Goal: Information Seeking & Learning: Find specific fact

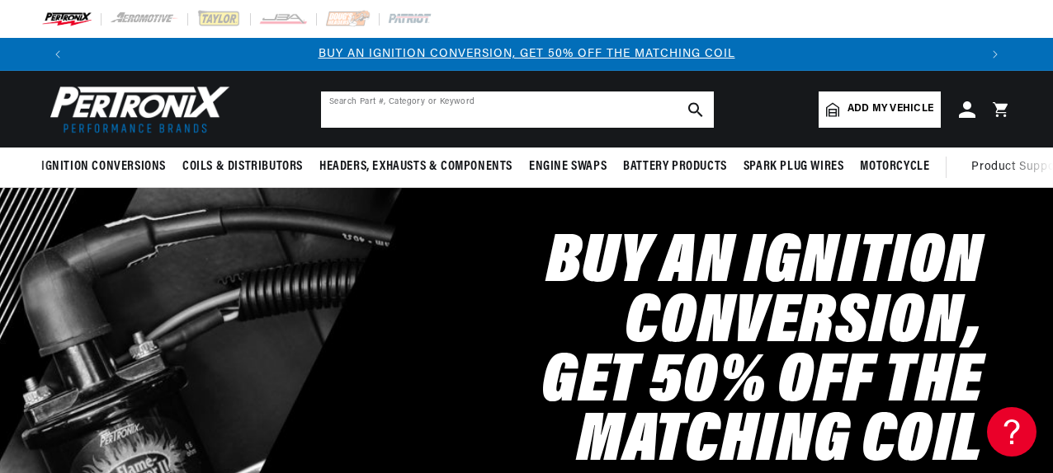
click at [536, 112] on input "text" at bounding box center [517, 110] width 393 height 36
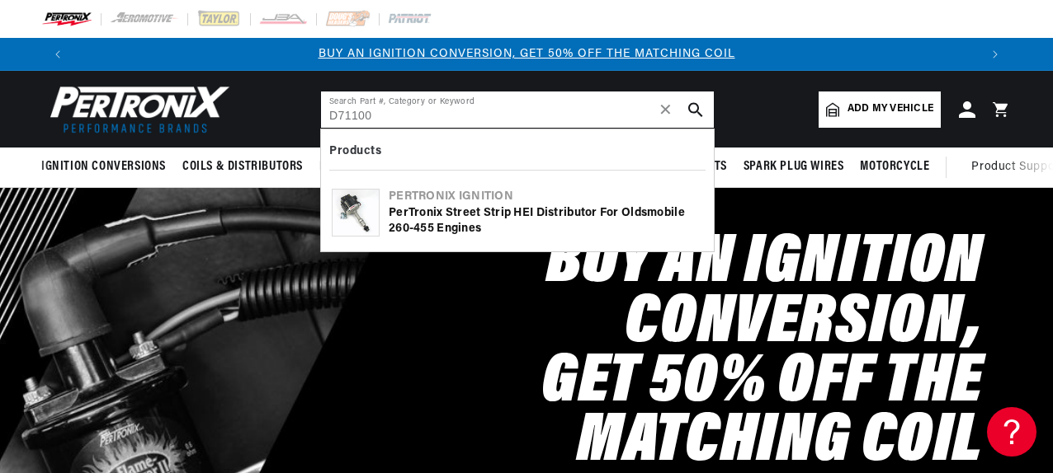
type input "D71100"
click at [445, 207] on div "PerTronix Street Strip HEI Distributor for Oldsmobile 260-455 Engines" at bounding box center [546, 221] width 314 height 32
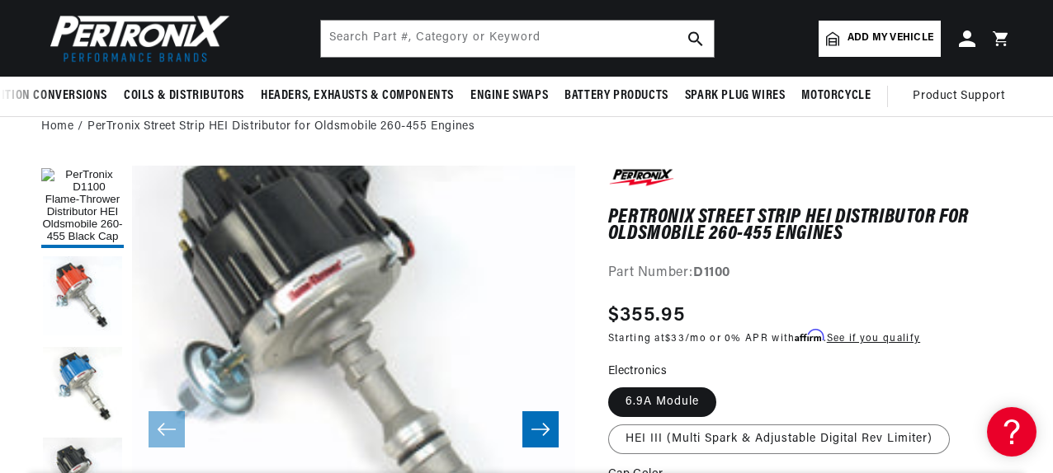
click at [855, 261] on div "PerTronix Street Strip HEI Distributor for Oldsmobile 260-455 Engines PerTronix…" at bounding box center [809, 225] width 403 height 119
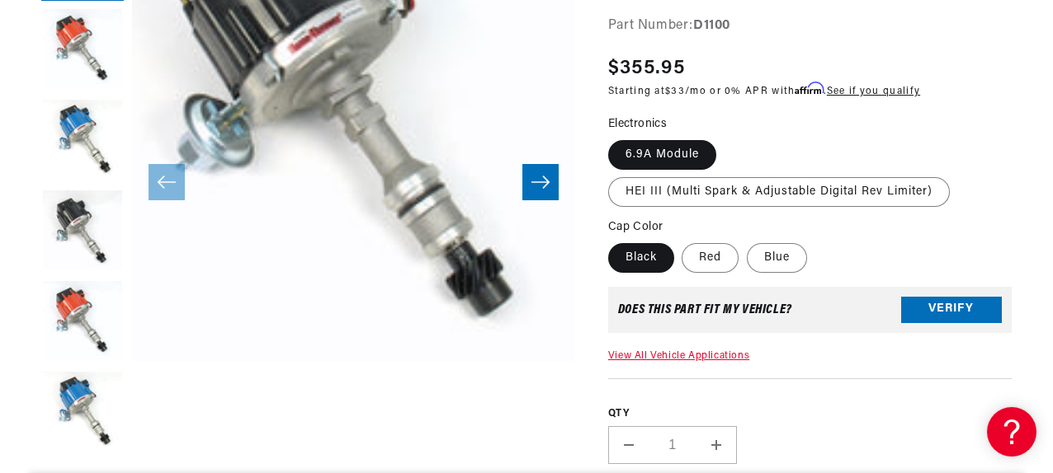
scroll to position [0, 904]
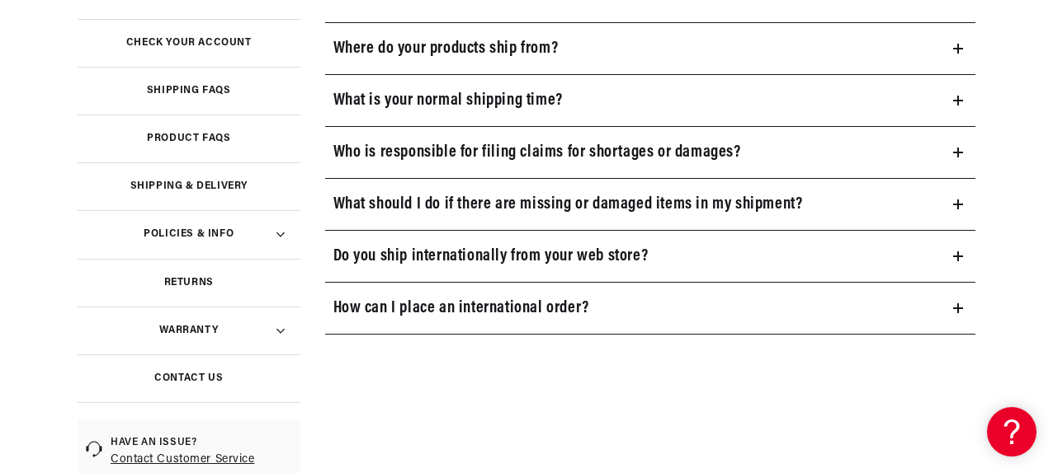
click at [558, 47] on h3 "Where do your products ship from?" at bounding box center [445, 48] width 225 height 26
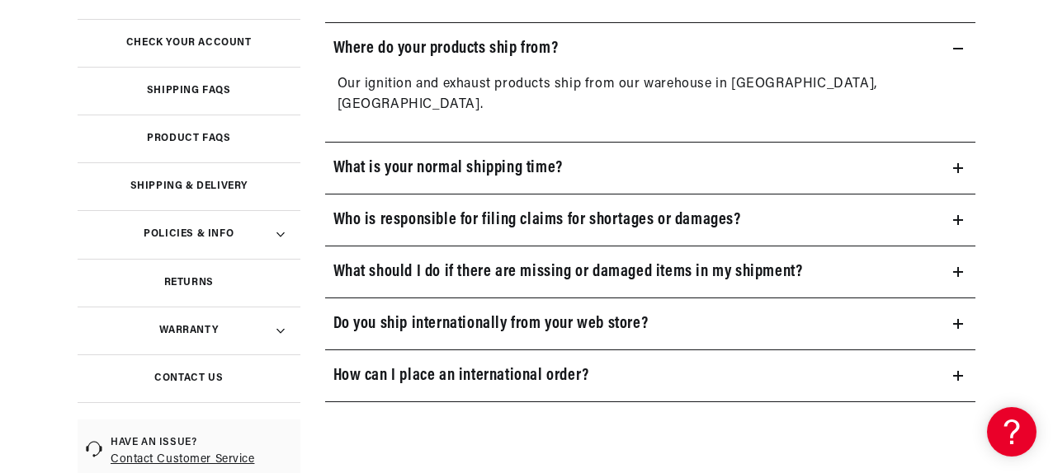
click at [572, 49] on summary "Where do your products ship from?" at bounding box center [650, 48] width 651 height 51
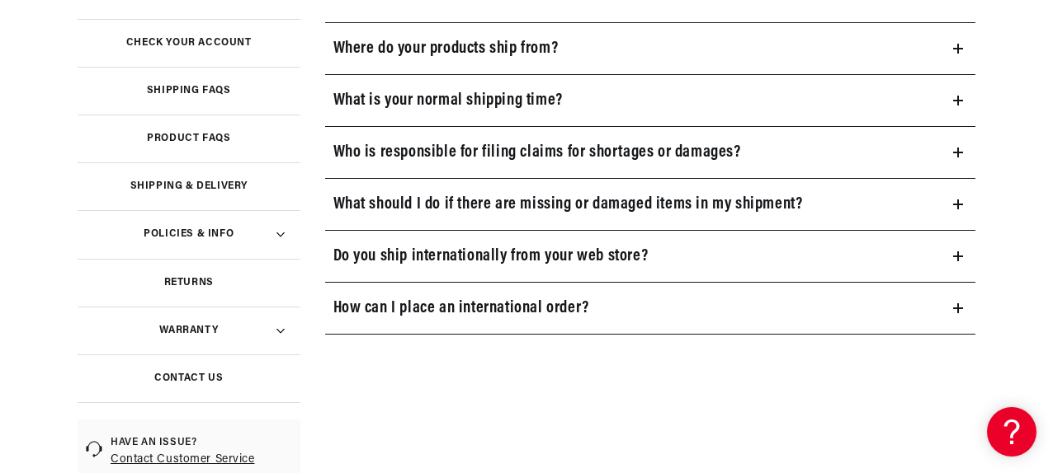
click at [559, 257] on h3 "Do you ship internationally from your web store?" at bounding box center [490, 256] width 315 height 26
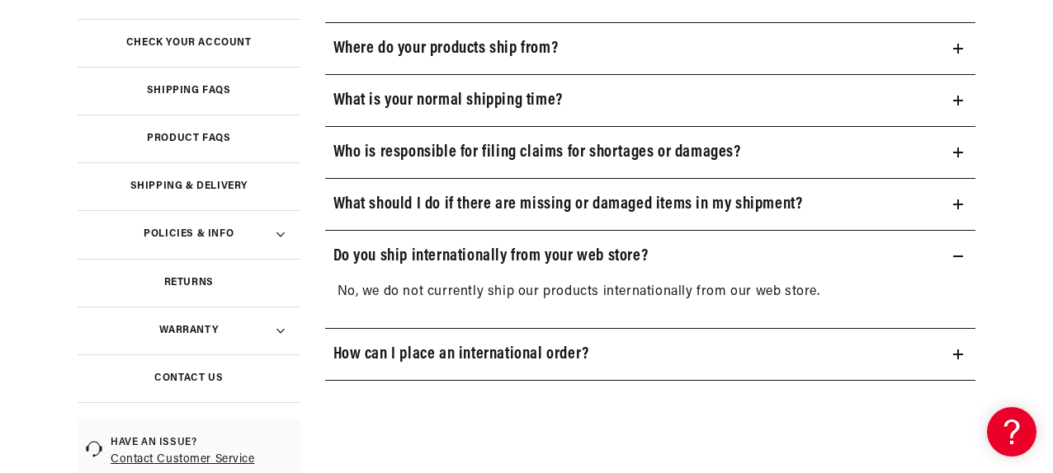
scroll to position [0, 904]
click at [621, 268] on h3 "Do you ship internationally from your web store?" at bounding box center [490, 256] width 315 height 26
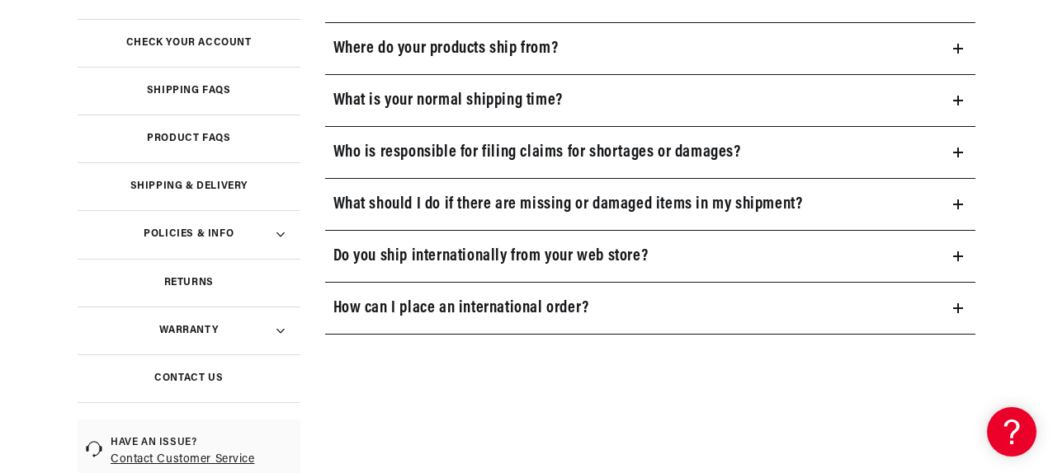
click at [550, 321] on h3 "How can I place an international order?" at bounding box center [461, 308] width 256 height 26
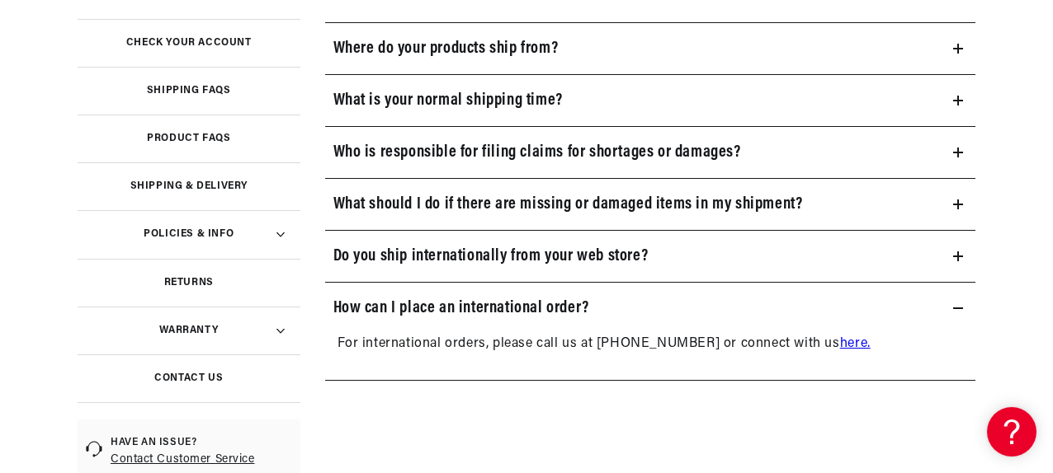
scroll to position [0, 1808]
click at [539, 266] on h3 "Do you ship internationally from your web store?" at bounding box center [490, 256] width 315 height 26
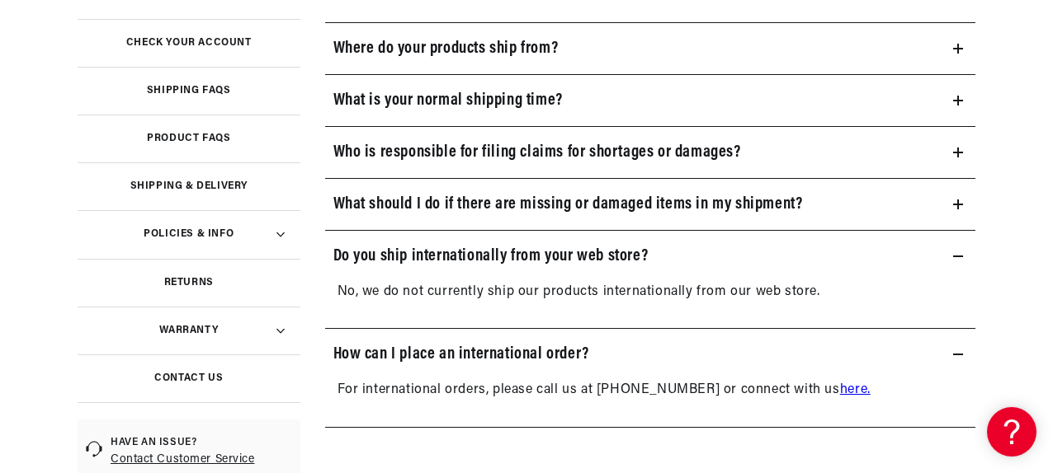
click at [539, 267] on h3 "Do you ship internationally from your web store?" at bounding box center [490, 256] width 315 height 26
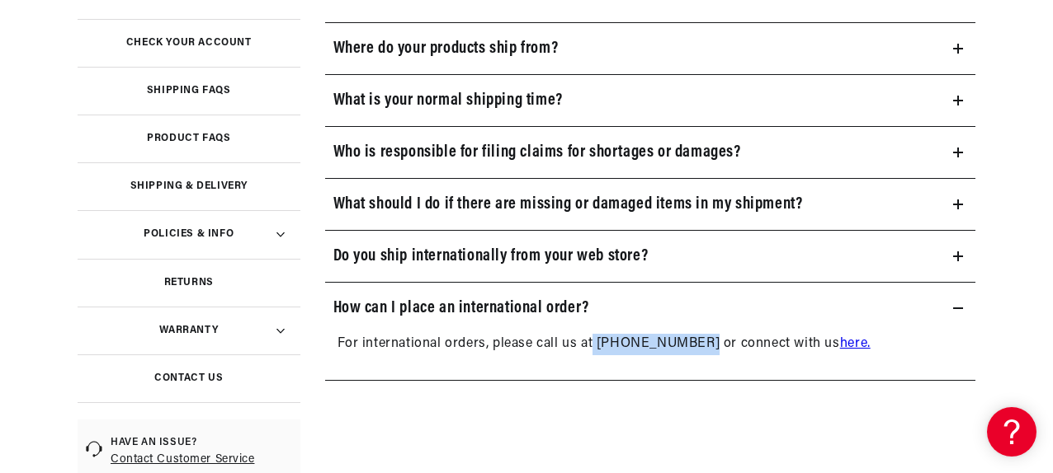
drag, startPoint x: 591, startPoint y: 341, endPoint x: 687, endPoint y: 351, distance: 96.1
click at [687, 351] on p "For international orders, please call us at [PHONE_NUMBER] or connect with us h…" at bounding box center [650, 344] width 626 height 21
click at [702, 343] on p "For international orders, please call us at [PHONE_NUMBER] or connect with us h…" at bounding box center [650, 344] width 626 height 21
drag, startPoint x: 593, startPoint y: 341, endPoint x: 690, endPoint y: 344, distance: 97.4
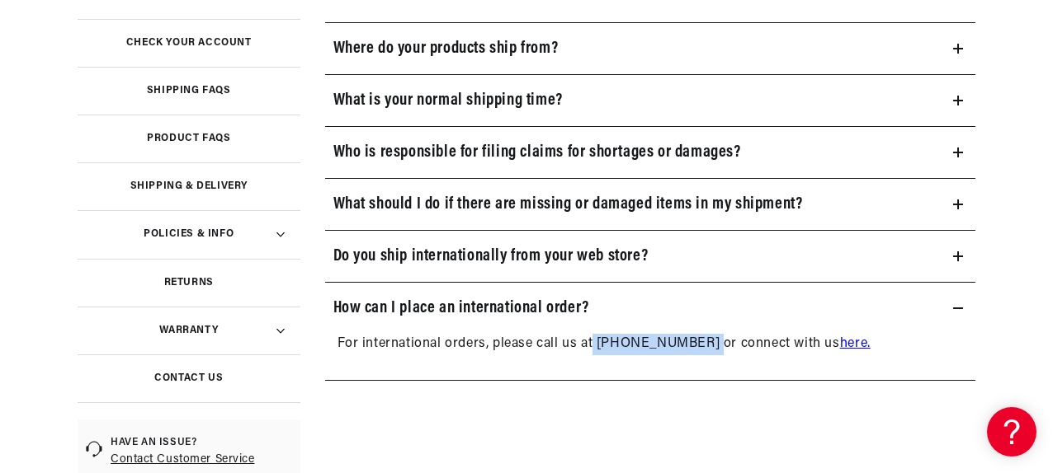
click at [690, 344] on p "For international orders, please call us at [PHONE_NUMBER] or connect with us h…" at bounding box center [650, 344] width 626 height 21
click at [347, 412] on div "Shipping Where do your products ship from? Our ignition and exhaust products sh…" at bounding box center [650, 181] width 651 height 480
click at [431, 418] on div "Shipping Where do your products ship from? Our ignition and exhaust products sh…" at bounding box center [650, 181] width 651 height 480
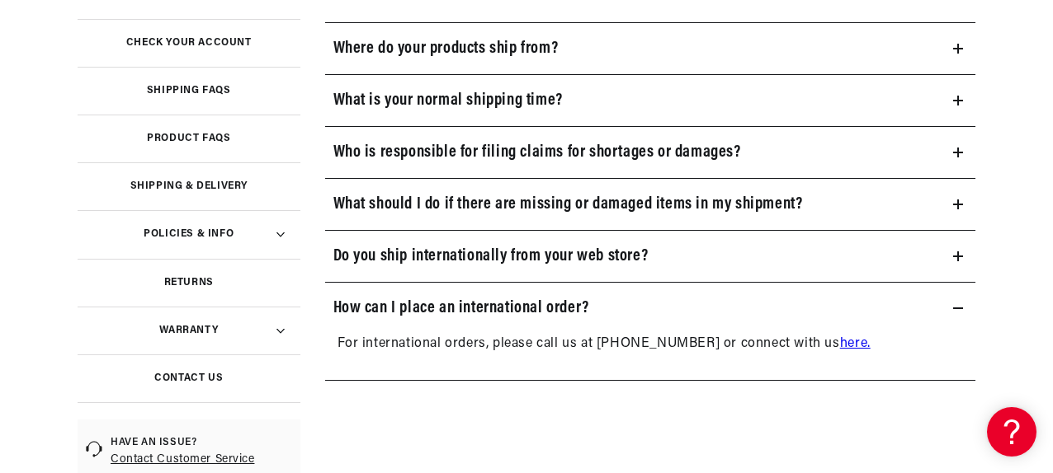
scroll to position [0, 0]
click at [436, 427] on section "Shipping Where do your products ship from? Our ignition and exhaust products sh…" at bounding box center [665, 229] width 704 height 576
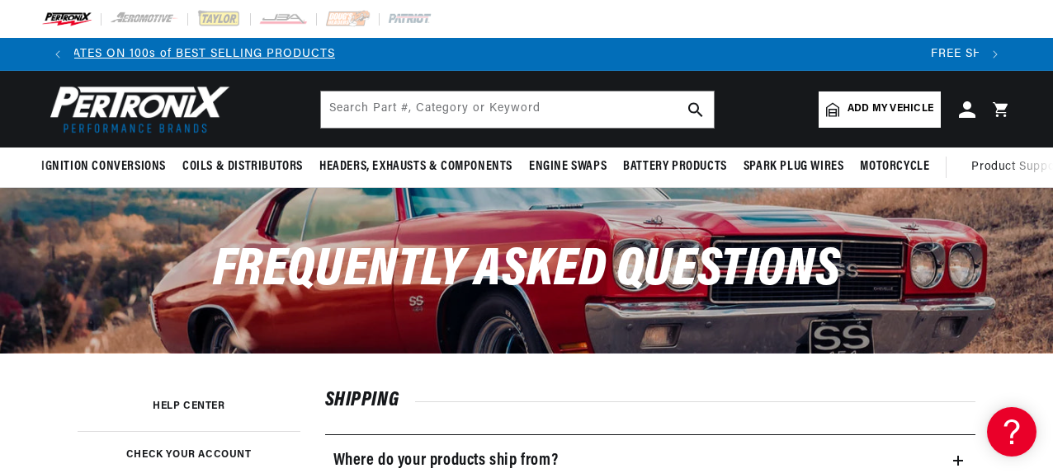
scroll to position [0, 1597]
